Goal: Information Seeking & Learning: Learn about a topic

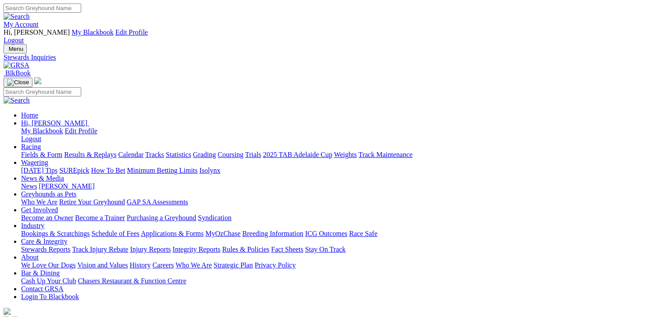
click at [41, 143] on link "Racing" at bounding box center [31, 146] width 20 height 7
click at [38, 151] on link "Fields & Form" at bounding box center [41, 154] width 41 height 7
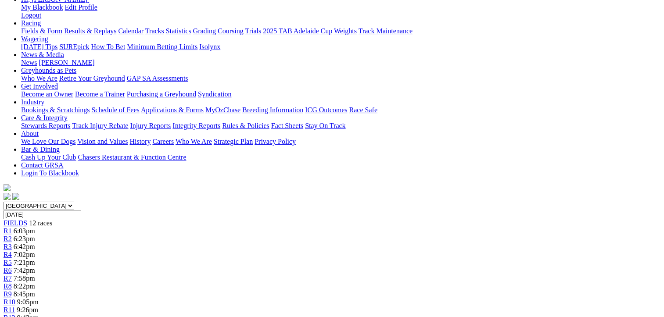
scroll to position [132, 0]
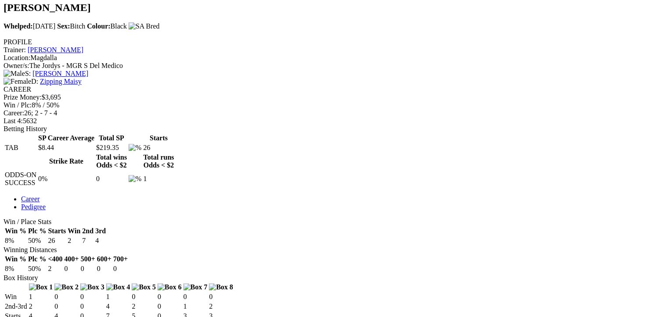
scroll to position [614, 0]
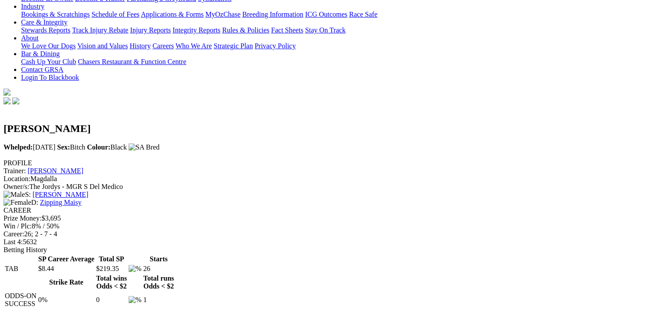
scroll to position [0, 0]
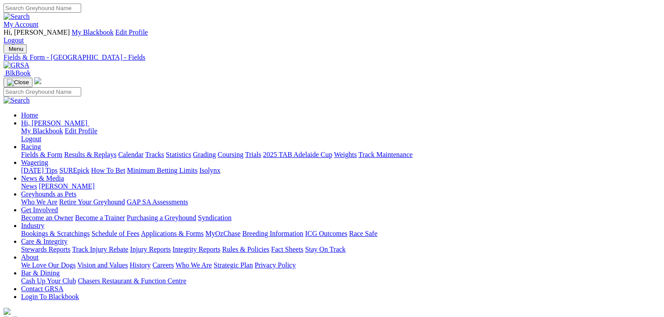
click at [39, 151] on link "Fields & Form" at bounding box center [41, 154] width 41 height 7
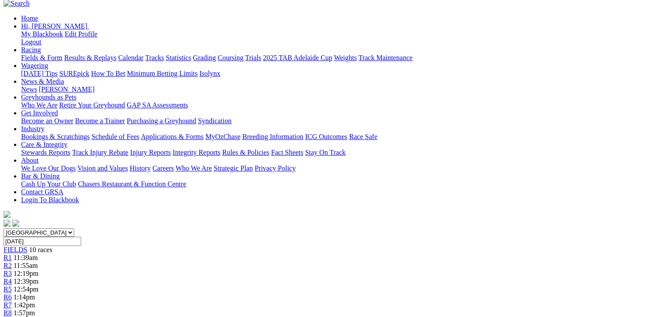
scroll to position [88, 0]
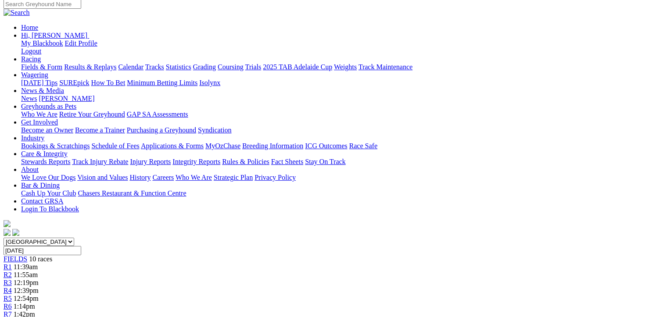
click at [38, 263] on span "11:39am" at bounding box center [26, 266] width 24 height 7
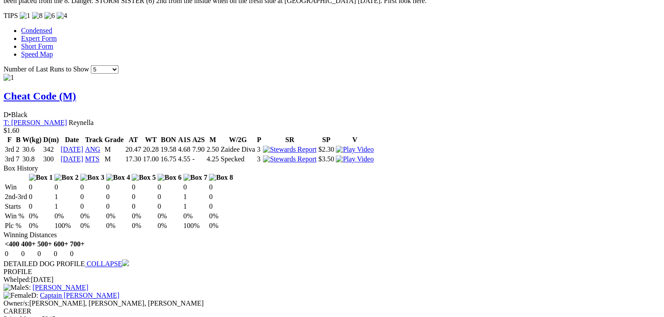
scroll to position [834, 0]
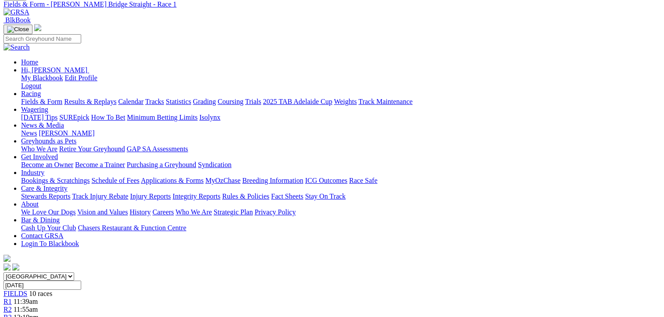
scroll to position [0, 0]
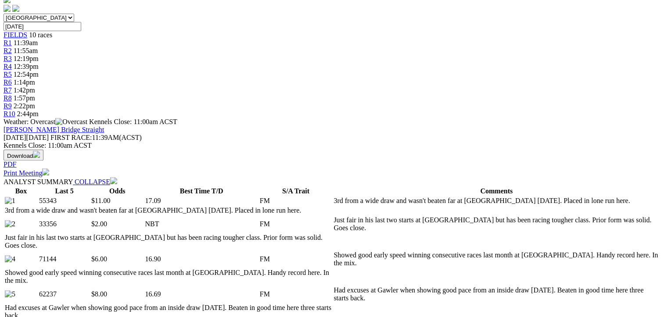
scroll to position [439, 0]
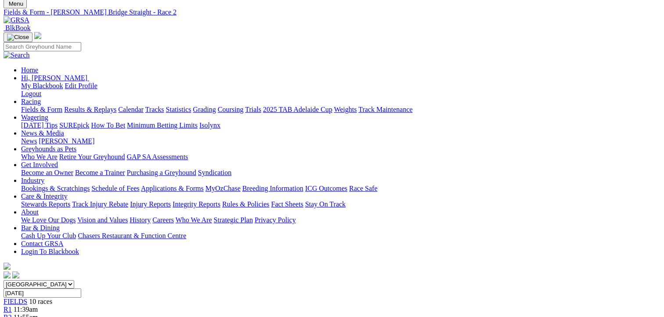
scroll to position [44, 0]
